Goal: Task Accomplishment & Management: Manage account settings

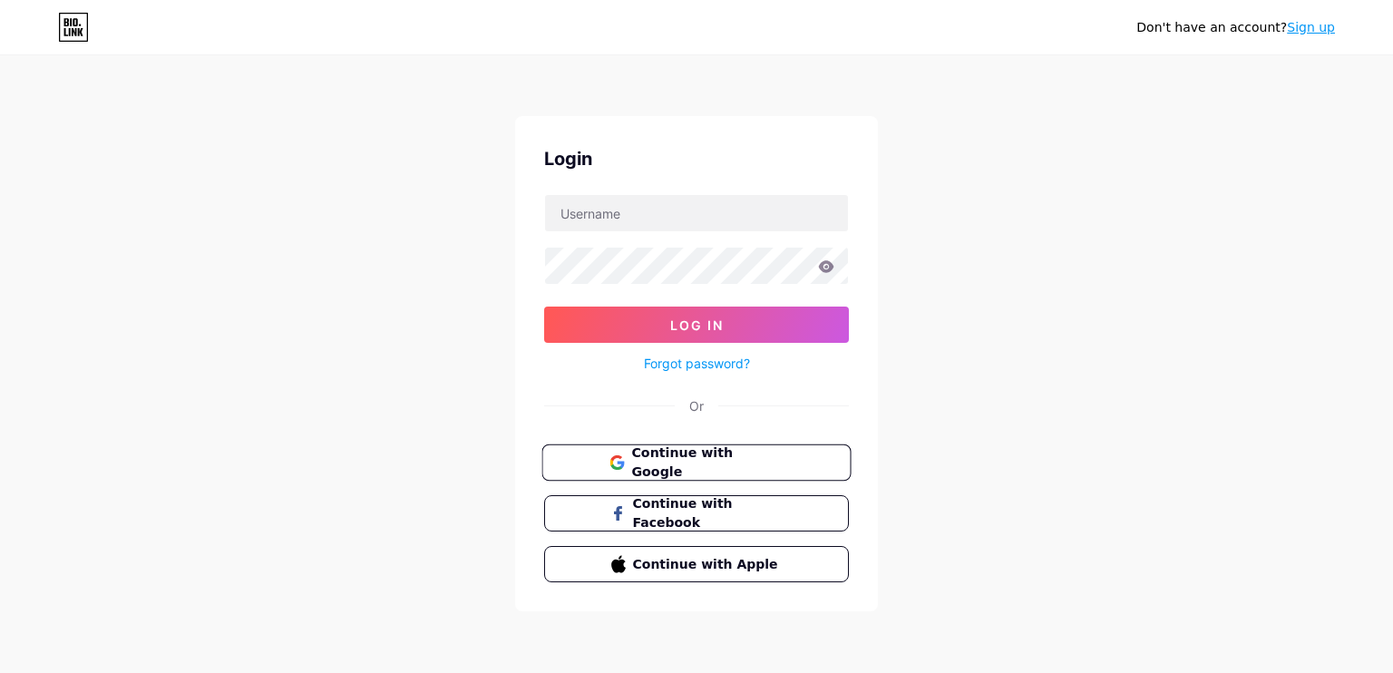
click at [638, 457] on span "Continue with Google" at bounding box center [706, 462] width 151 height 39
